Goal: Navigation & Orientation: Find specific page/section

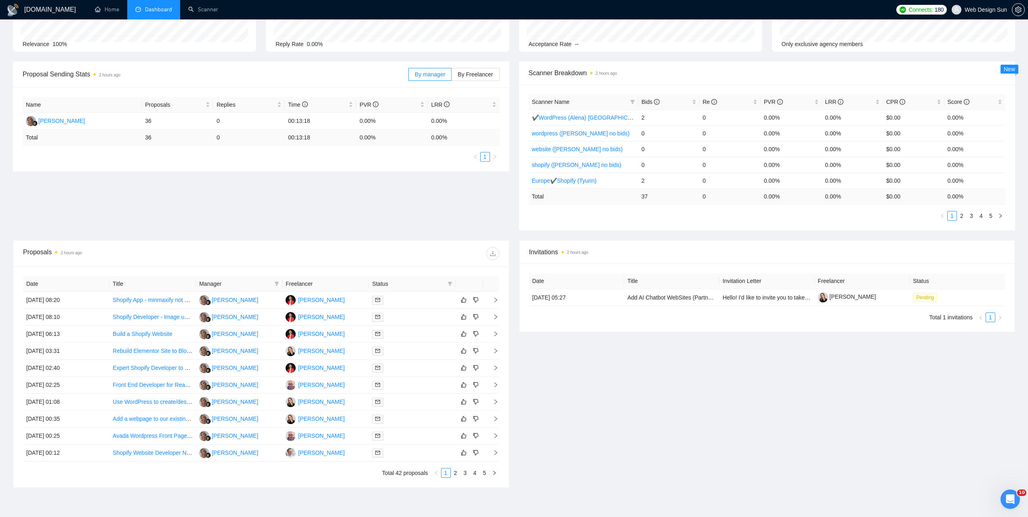
scroll to position [124, 0]
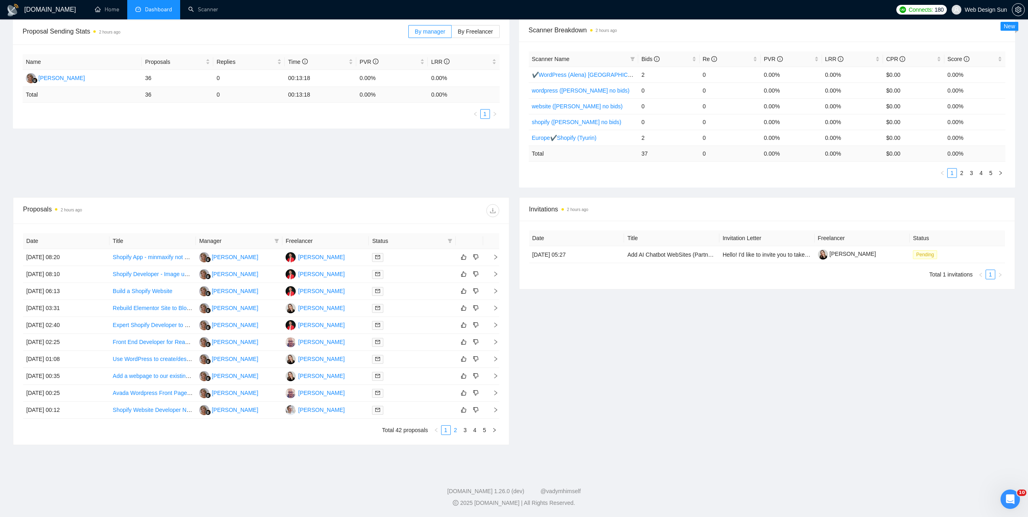
click at [455, 431] on link "2" at bounding box center [455, 430] width 9 height 9
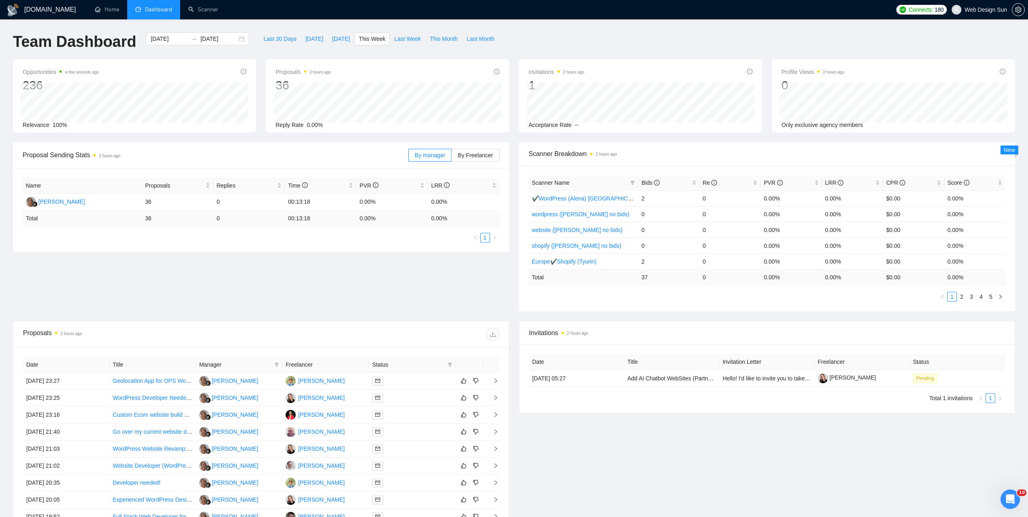
scroll to position [121, 0]
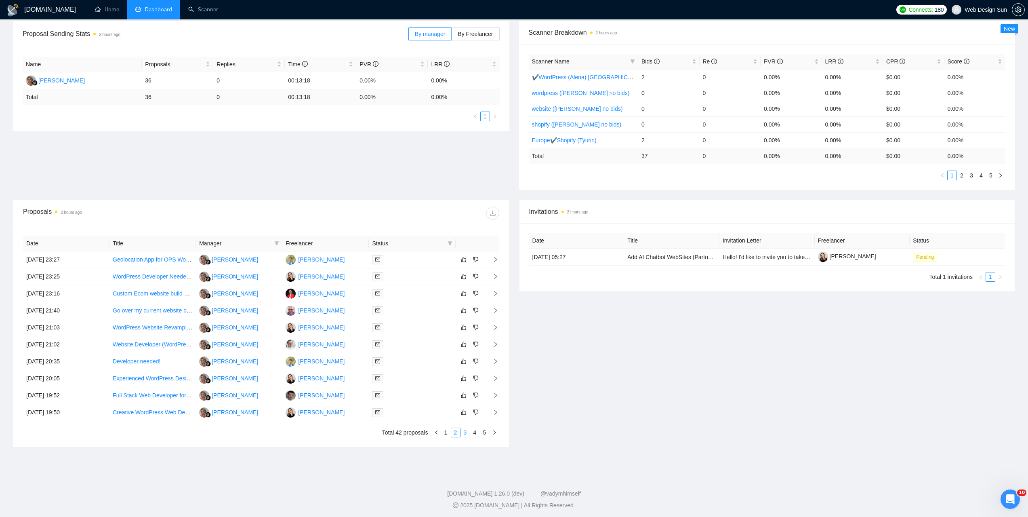
click at [464, 432] on link "3" at bounding box center [465, 432] width 9 height 9
click at [475, 434] on link "4" at bounding box center [475, 432] width 9 height 9
click at [485, 434] on link "5" at bounding box center [484, 432] width 9 height 9
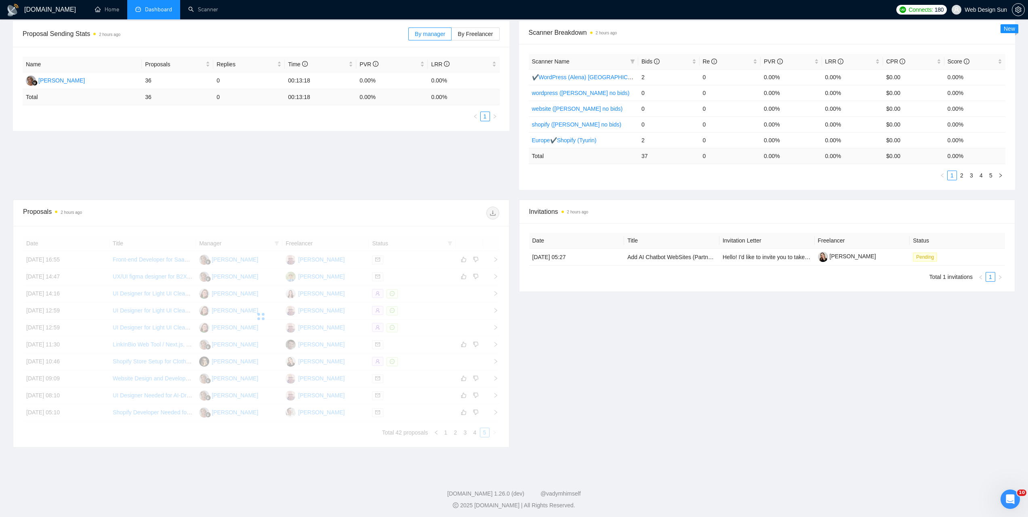
scroll to position [0, 0]
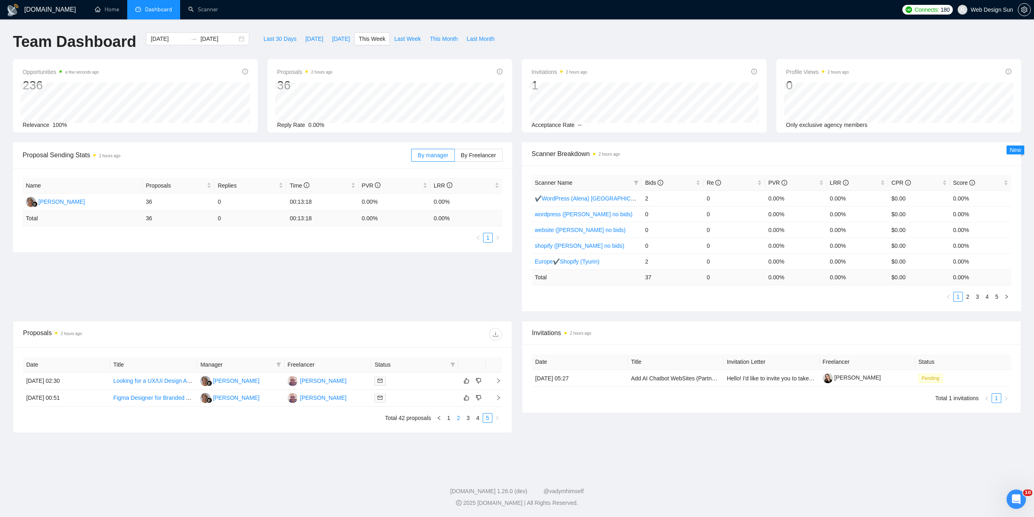
click at [458, 419] on link "2" at bounding box center [458, 417] width 9 height 9
